Goal: Find specific fact: Find specific fact

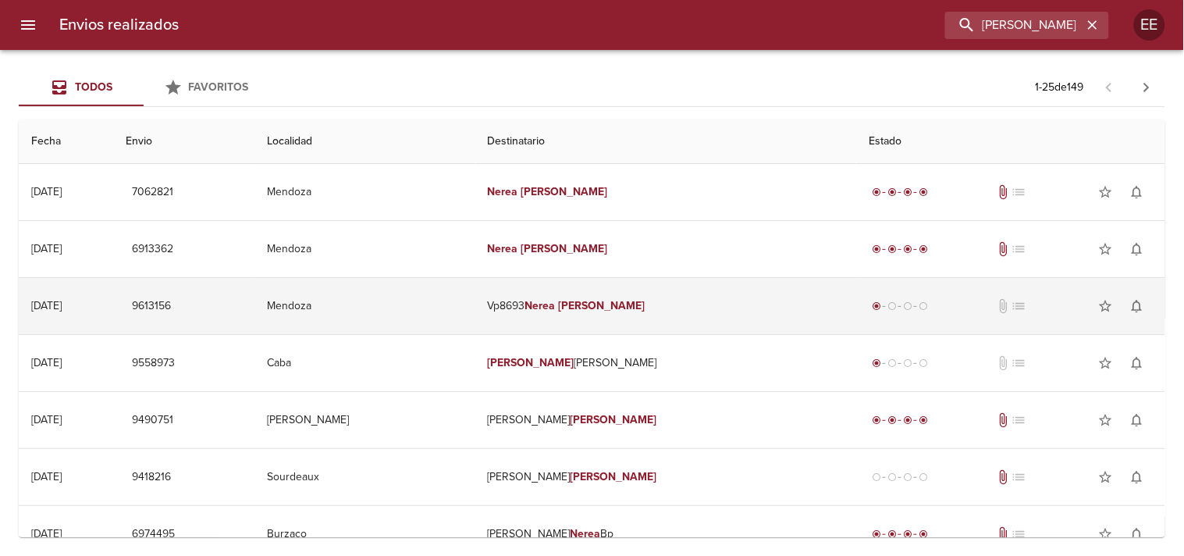
click at [556, 300] on em "Nerea" at bounding box center [540, 305] width 30 height 13
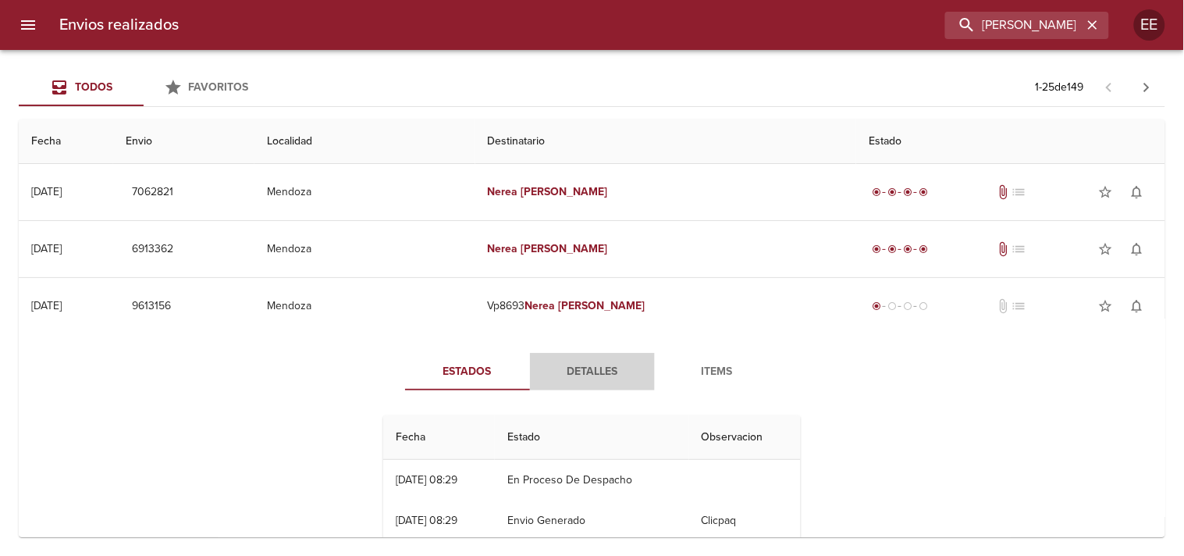
click at [570, 378] on span "Detalles" at bounding box center [592, 372] width 106 height 20
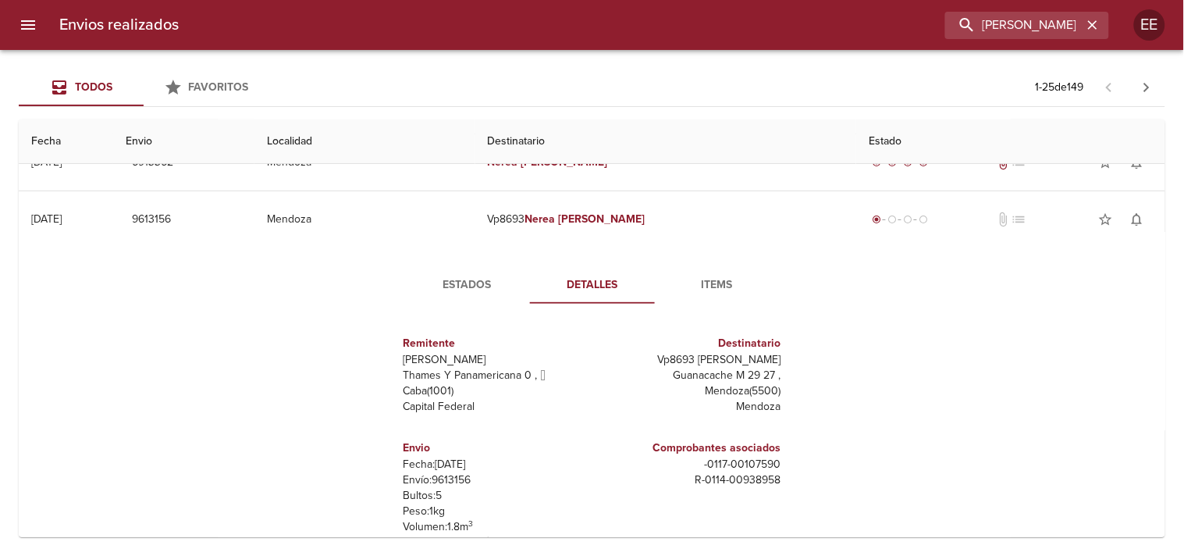
scroll to position [173, 0]
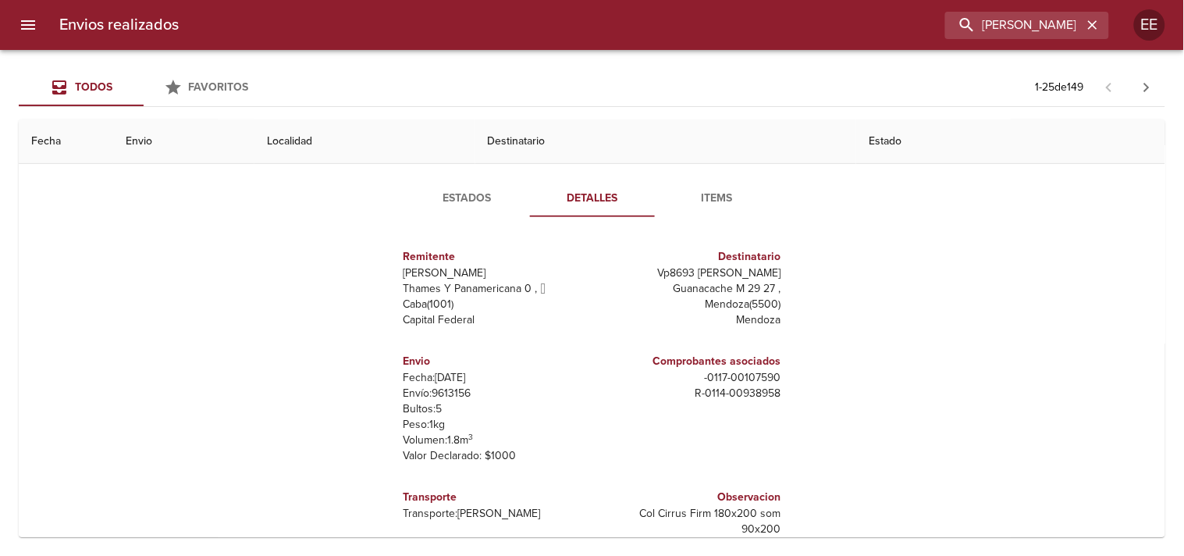
click at [447, 396] on p "Envío: 9613156" at bounding box center [494, 394] width 183 height 16
copy p "9613156"
click at [1010, 27] on input "[PERSON_NAME]" at bounding box center [983, 25] width 200 height 27
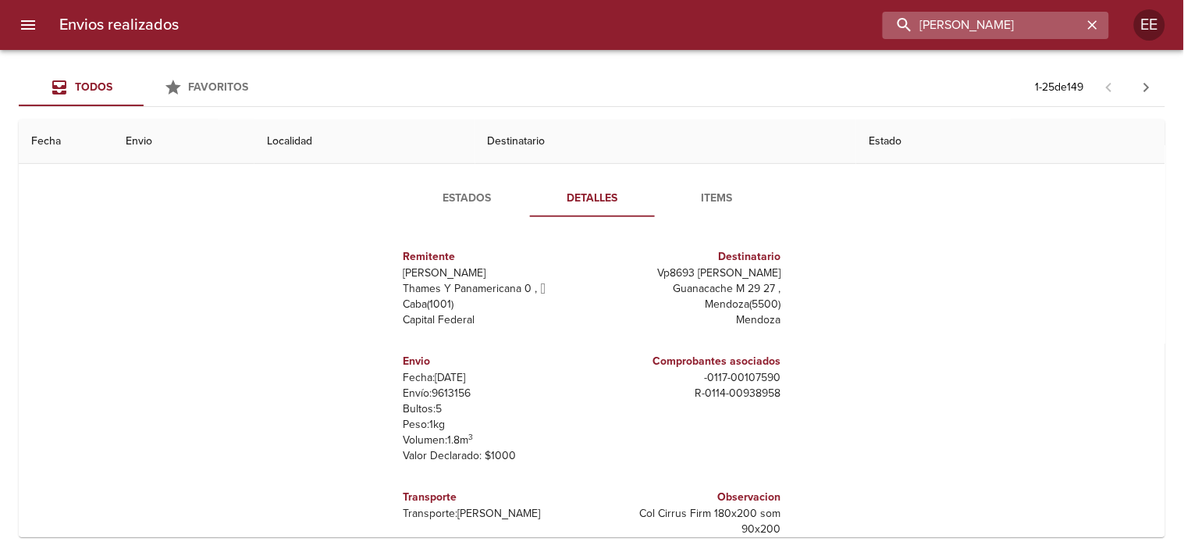
click at [1010, 27] on input "[PERSON_NAME]" at bounding box center [983, 25] width 200 height 27
paste input "[PERSON_NAME]"
type input "[PERSON_NAME]"
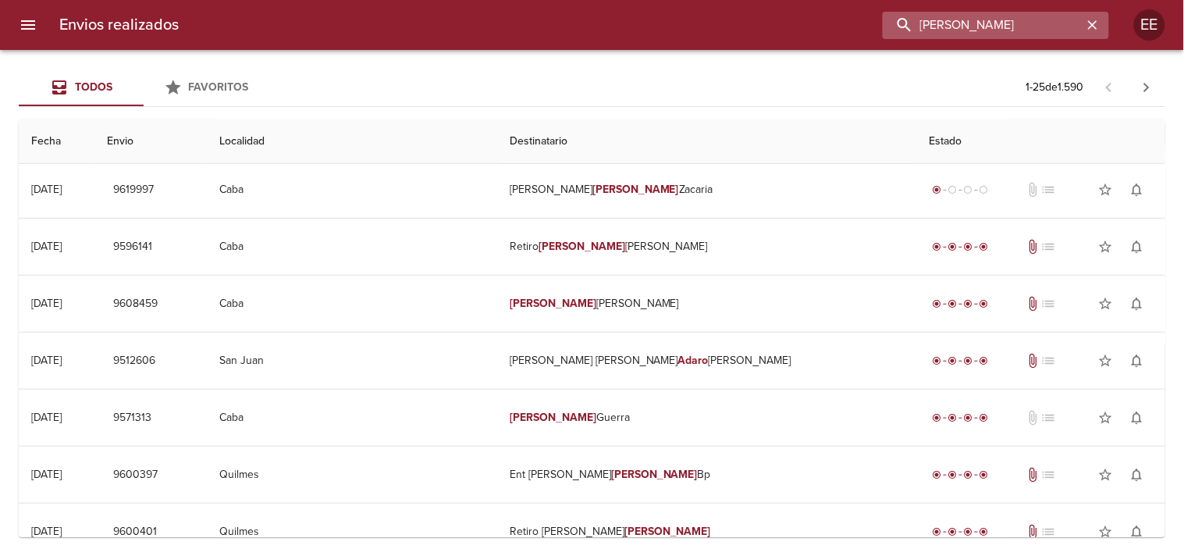
scroll to position [0, 0]
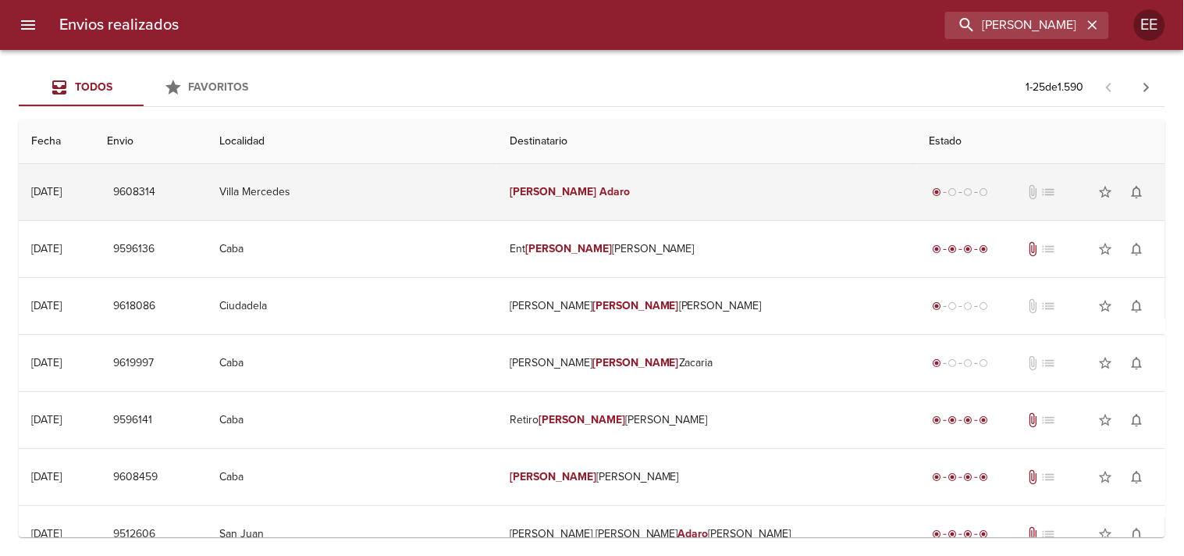
click at [551, 197] on em "[PERSON_NAME]" at bounding box center [553, 191] width 87 height 13
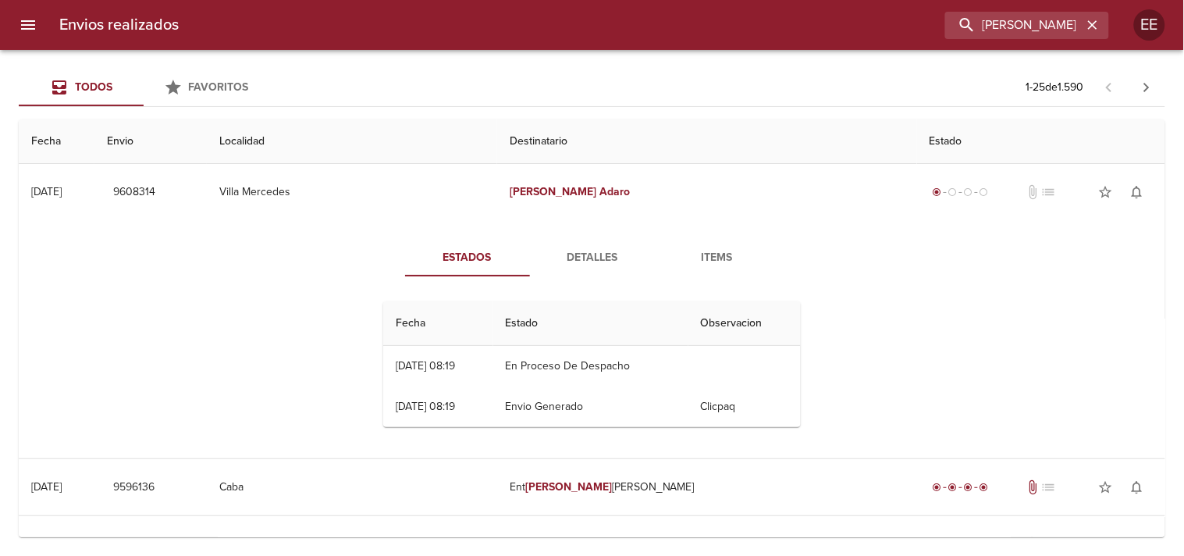
click at [588, 272] on button "Detalles" at bounding box center [592, 257] width 125 height 37
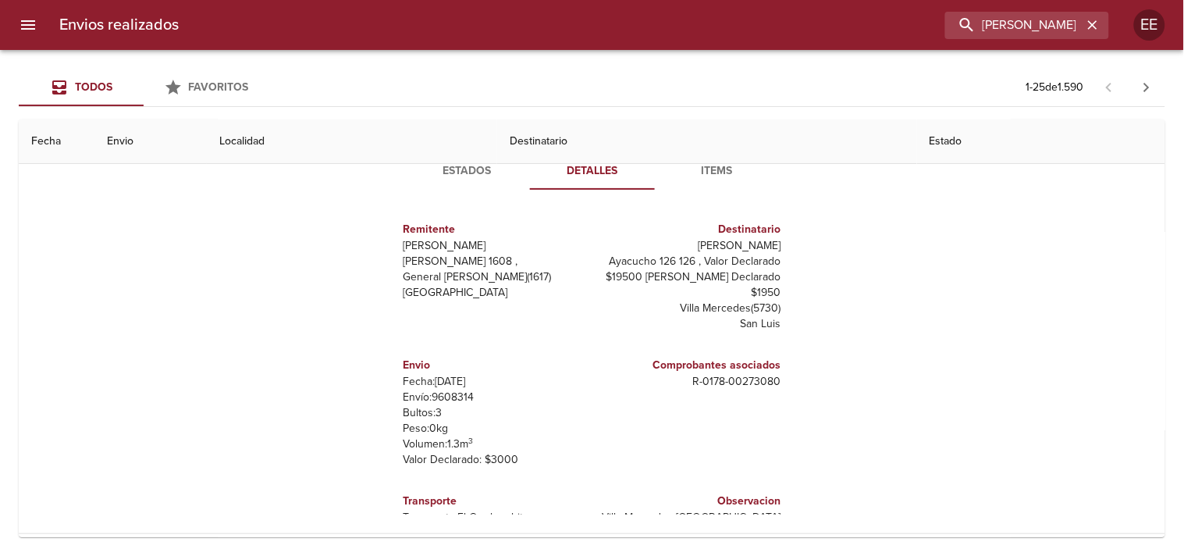
scroll to position [23, 0]
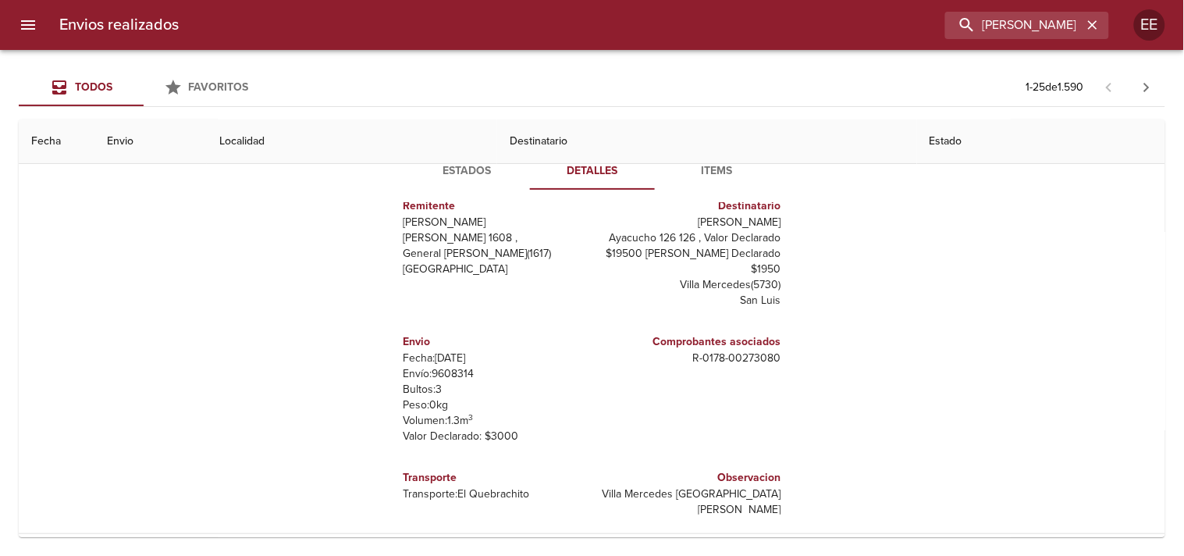
click at [454, 372] on p "Envío: 9608314" at bounding box center [494, 374] width 183 height 16
copy p "9608314"
